Goal: Information Seeking & Learning: Learn about a topic

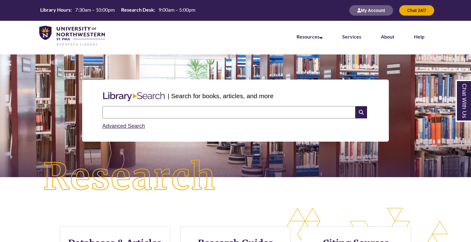
click at [187, 109] on input "text" at bounding box center [228, 112] width 253 height 12
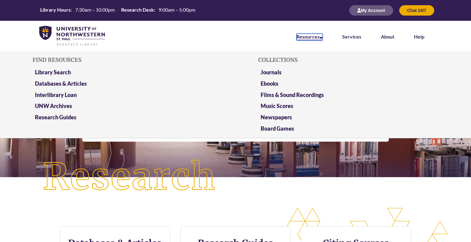
click at [321, 37] on icon at bounding box center [320, 36] width 3 height 5
click at [73, 83] on link "Databases & Articles" at bounding box center [61, 84] width 52 height 8
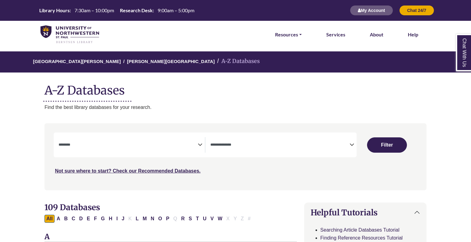
select select "Database Subject Filter"
select select "Database Types Filter"
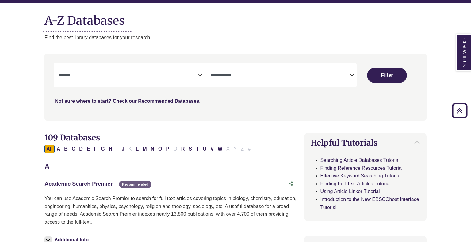
scroll to position [70, 0]
click at [61, 186] on link "Academic Search Premier This link opens in a new window" at bounding box center [78, 184] width 68 height 6
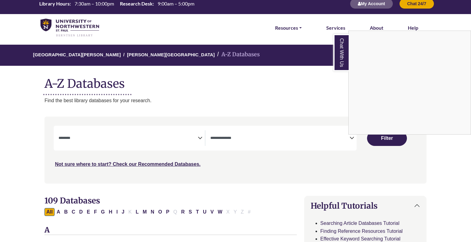
scroll to position [0, 0]
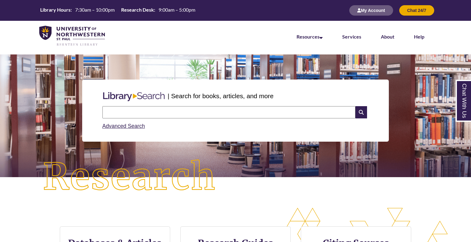
click at [118, 130] on div "Advanced Search" at bounding box center [235, 125] width 266 height 12
click at [121, 127] on link "Advanced Search" at bounding box center [123, 126] width 43 height 6
click at [211, 112] on input "text" at bounding box center [228, 112] width 253 height 12
click at [364, 11] on button "My Account" at bounding box center [371, 10] width 44 height 10
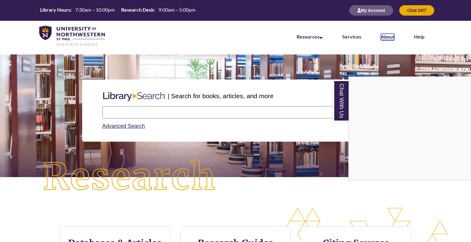
click at [388, 37] on link "About" at bounding box center [387, 37] width 13 height 7
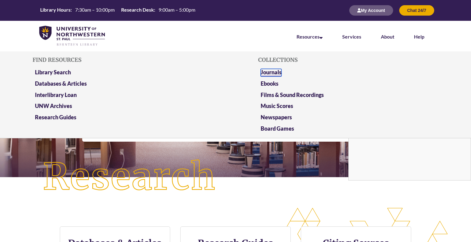
click at [277, 71] on link "Journals" at bounding box center [271, 73] width 21 height 8
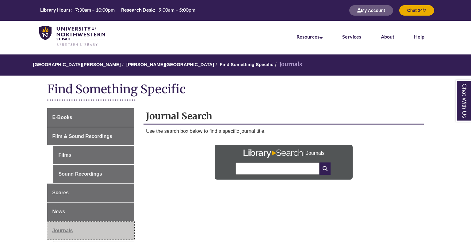
click at [58, 231] on span "Journals" at bounding box center [62, 230] width 21 height 5
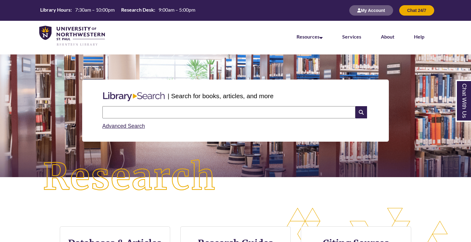
click at [124, 112] on input "text" at bounding box center [228, 112] width 253 height 12
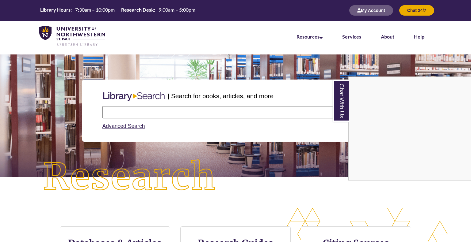
click at [173, 114] on div "Chat With Us" at bounding box center [235, 121] width 471 height 242
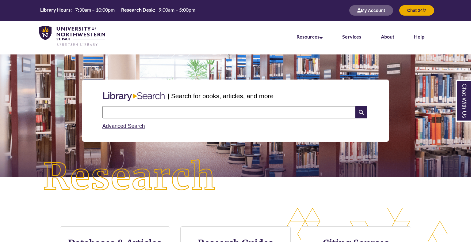
paste input "**********"
type input "**********"
